Goal: Information Seeking & Learning: Learn about a topic

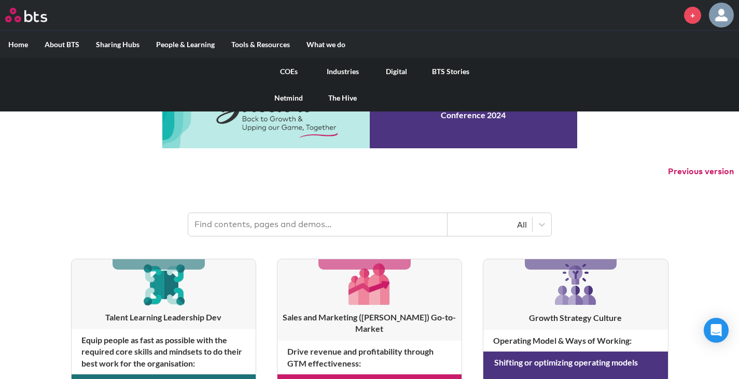
click at [288, 69] on link "COEs" at bounding box center [289, 71] width 54 height 27
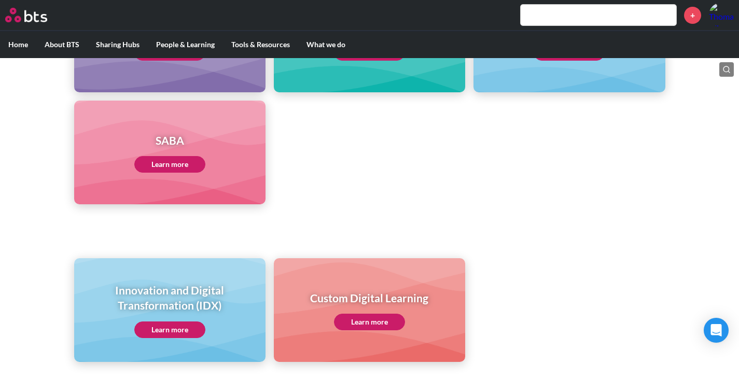
scroll to position [573, 0]
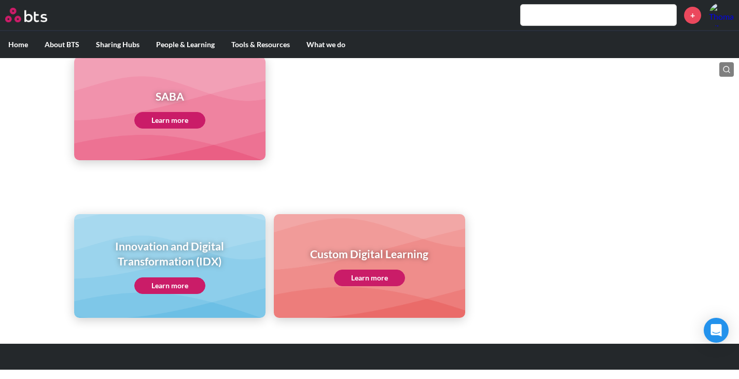
click at [179, 279] on link "Learn more" at bounding box center [169, 285] width 71 height 17
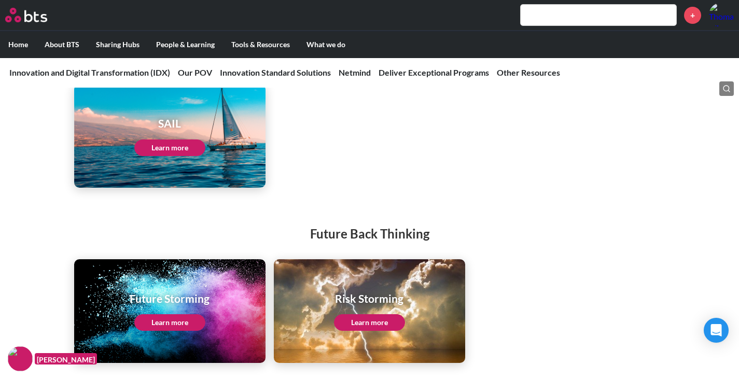
scroll to position [1245, 0]
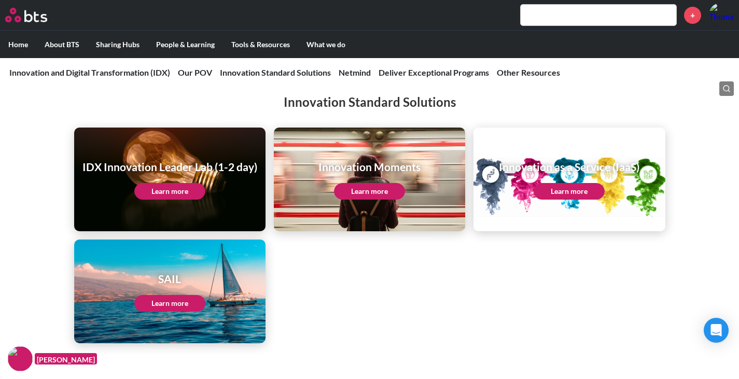
click at [535, 246] on ul "IDX Innovation Leader Lab (1-2 day) Learn more Innovation Moments Learn more In…" at bounding box center [369, 236] width 591 height 216
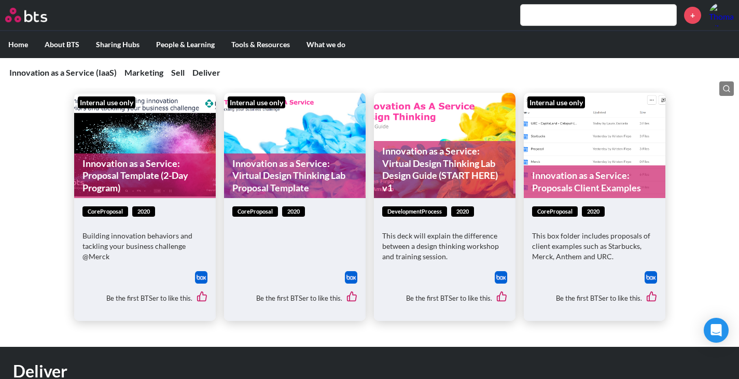
scroll to position [1141, 0]
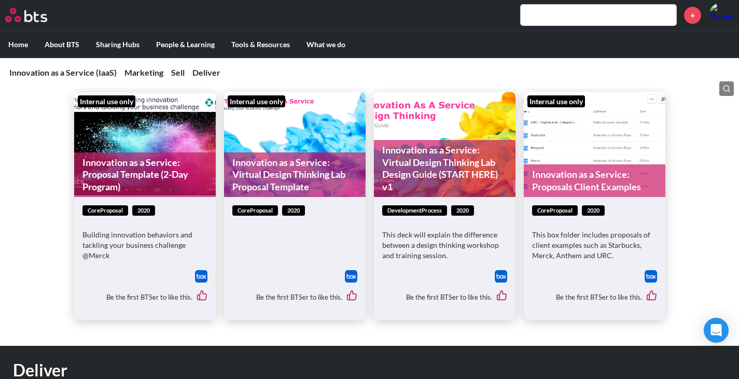
click at [145, 158] on link "Innovation as a Service: Proposal Template (2-Day Program)" at bounding box center [145, 174] width 142 height 45
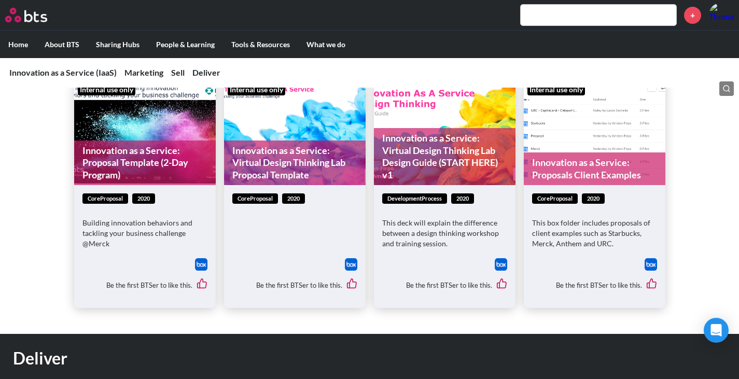
scroll to position [1089, 0]
